Goal: Task Accomplishment & Management: Use online tool/utility

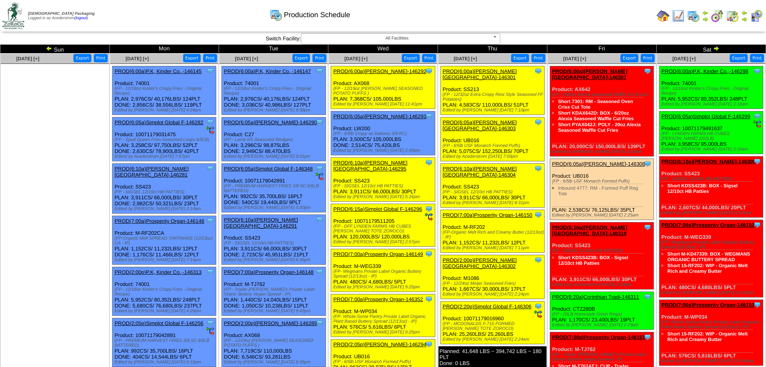
click at [745, 18] on img at bounding box center [744, 19] width 6 height 6
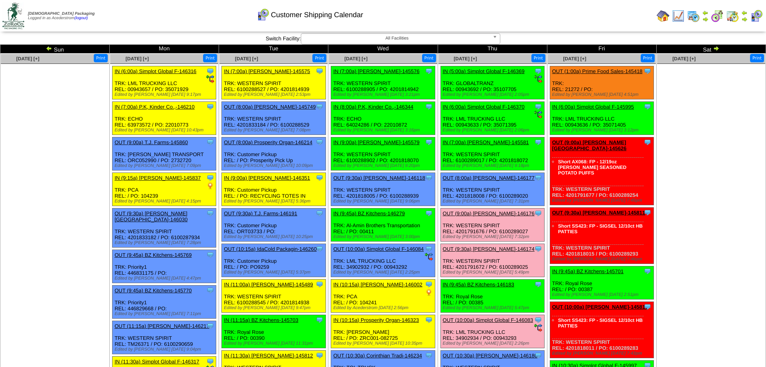
click at [481, 181] on link "OUT (8:00a) [PERSON_NAME]-146177" at bounding box center [489, 178] width 92 height 6
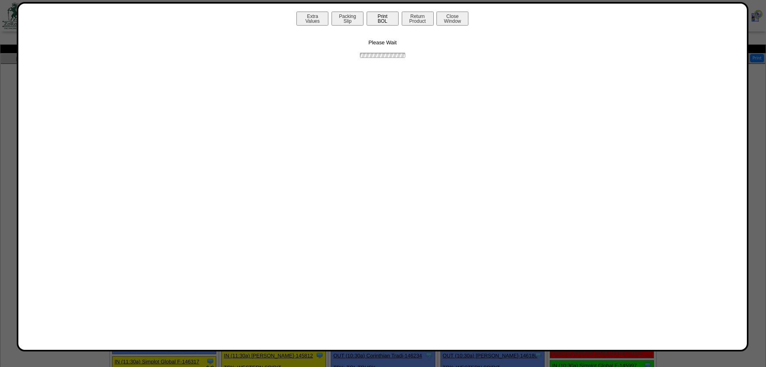
click at [392, 18] on button "Print BOL" at bounding box center [383, 19] width 32 height 14
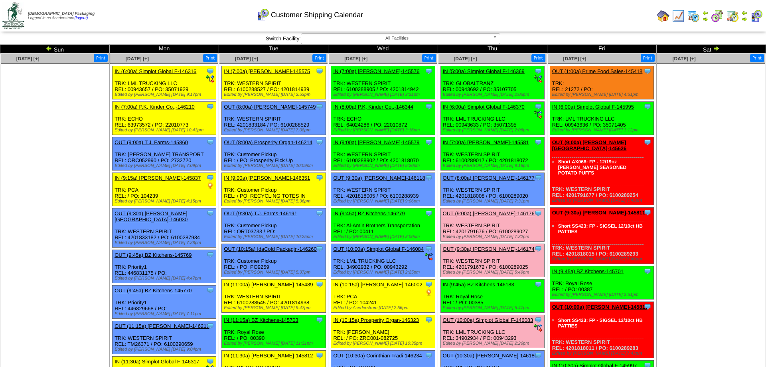
click at [394, 15] on div "Customer Shipping Calendar" at bounding box center [310, 12] width 440 height 22
click at [686, 175] on ul at bounding box center [711, 124] width 108 height 120
